Goal: Task Accomplishment & Management: Complete application form

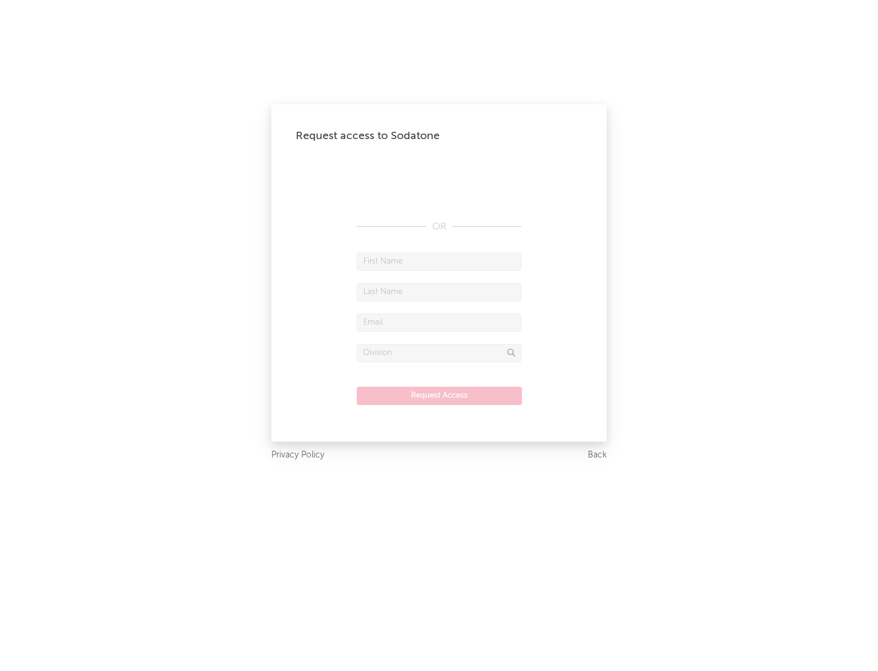
click at [439, 261] on input "text" at bounding box center [439, 262] width 165 height 18
type input "[PERSON_NAME]"
click at [439, 292] on input "text" at bounding box center [439, 292] width 165 height 18
type input "[PERSON_NAME]"
click at [439, 322] on input "text" at bounding box center [439, 323] width 165 height 18
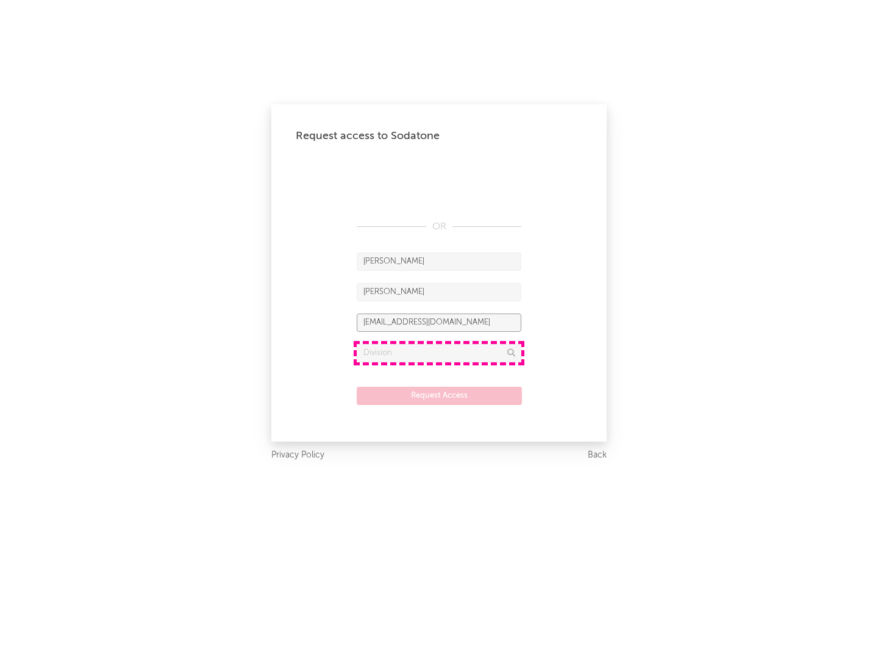
type input "[EMAIL_ADDRESS][DOMAIN_NAME]"
click at [439, 353] on input "text" at bounding box center [439, 353] width 165 height 18
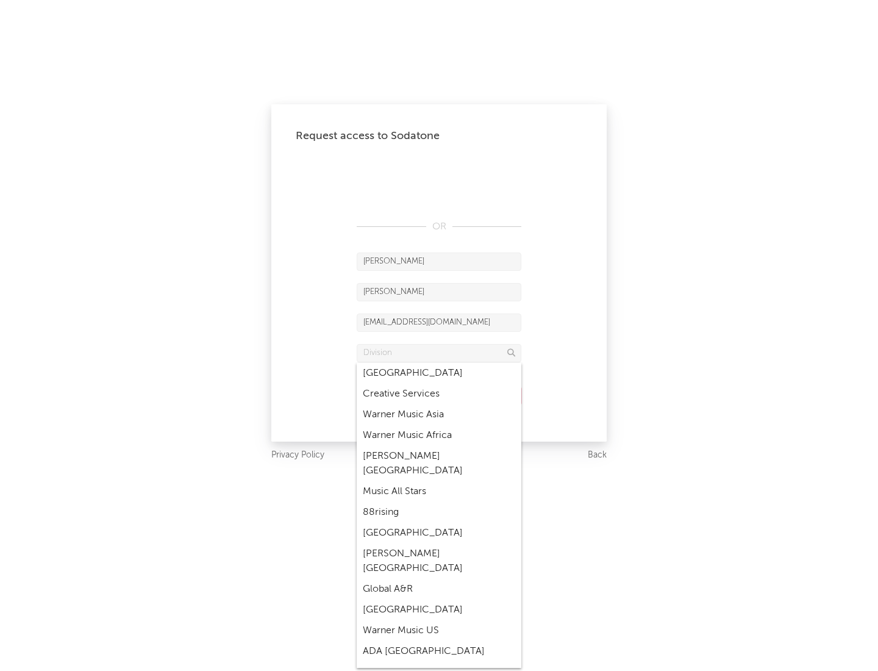
click at [439, 481] on div "Music All Stars" at bounding box center [439, 491] width 165 height 21
type input "Music All Stars"
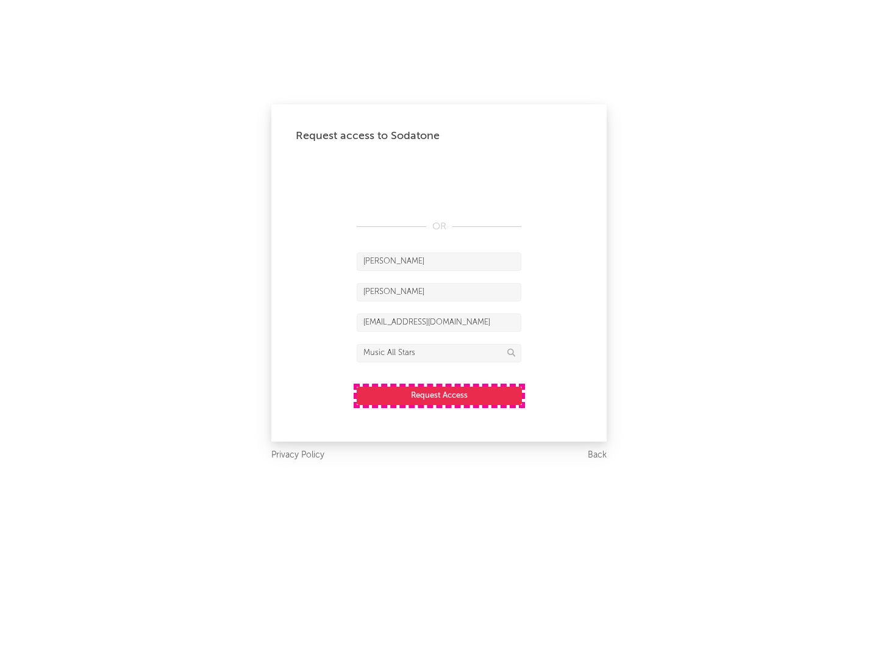
click at [439, 395] on button "Request Access" at bounding box center [439, 396] width 165 height 18
